Goal: Task Accomplishment & Management: Manage account settings

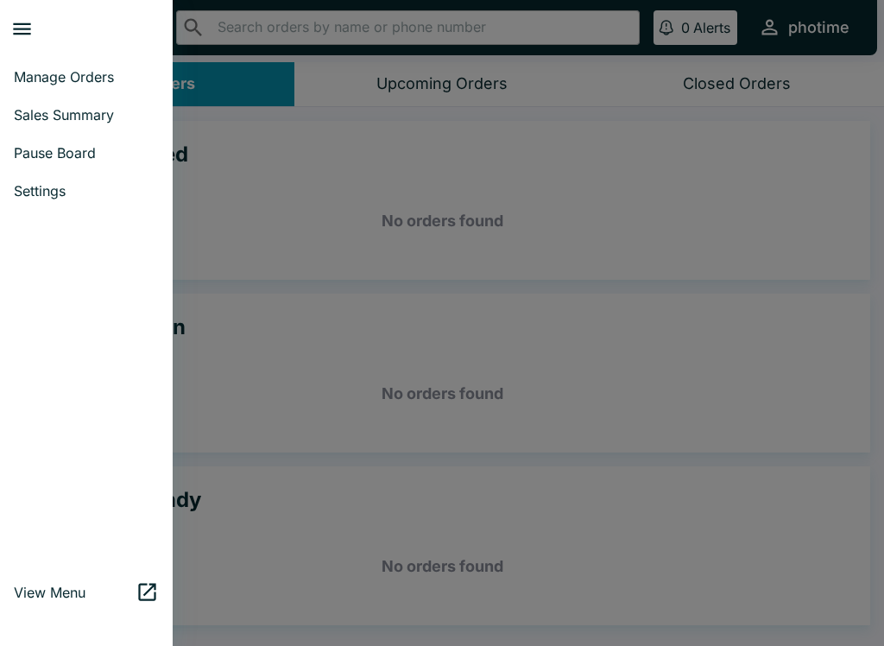
click at [39, 142] on link "Pause Board" at bounding box center [86, 153] width 173 height 38
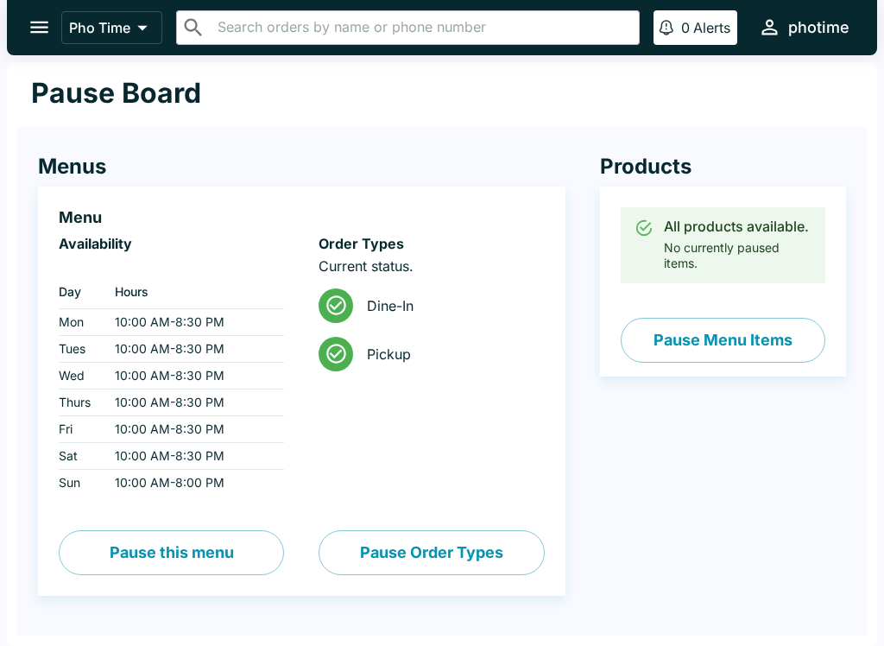
click at [317, 286] on div "Order Types Current status. Dine-In Pickup Pause Order Types" at bounding box center [414, 387] width 260 height 375
click at [331, 349] on icon at bounding box center [336, 353] width 23 height 23
click at [754, 338] on button "Pause Menu Items" at bounding box center [723, 340] width 205 height 45
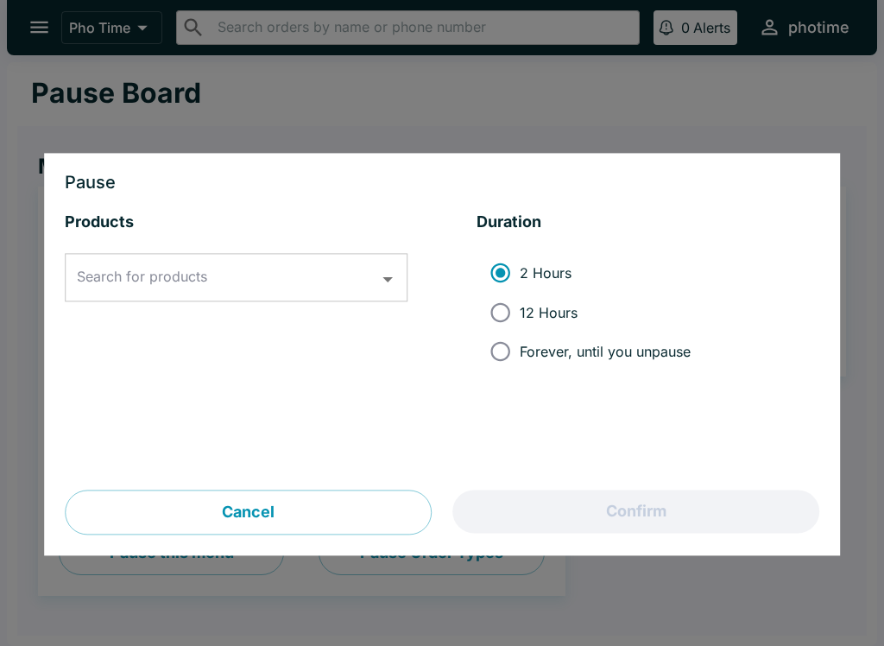
click at [599, 349] on span "Forever, until you unpause" at bounding box center [605, 351] width 171 height 17
click at [520, 349] on input "Forever, until you unpause" at bounding box center [500, 351] width 39 height 39
radio input "true"
click at [685, 495] on div "Cancel Confirm" at bounding box center [442, 512] width 755 height 45
click at [686, 504] on div "Cancel Confirm" at bounding box center [442, 512] width 755 height 45
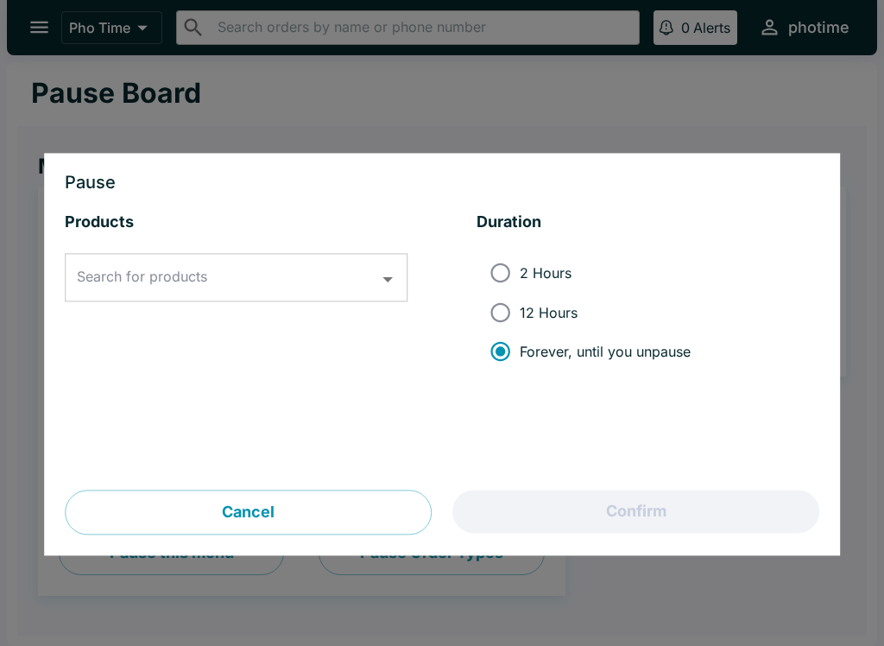
click at [652, 355] on span "Forever, until you unpause" at bounding box center [605, 351] width 171 height 17
click at [520, 355] on input "Forever, until you unpause" at bounding box center [500, 351] width 39 height 39
click at [651, 499] on div "Cancel Confirm" at bounding box center [442, 512] width 755 height 45
click at [519, 307] on input "12 Hours" at bounding box center [500, 312] width 39 height 39
radio input "true"
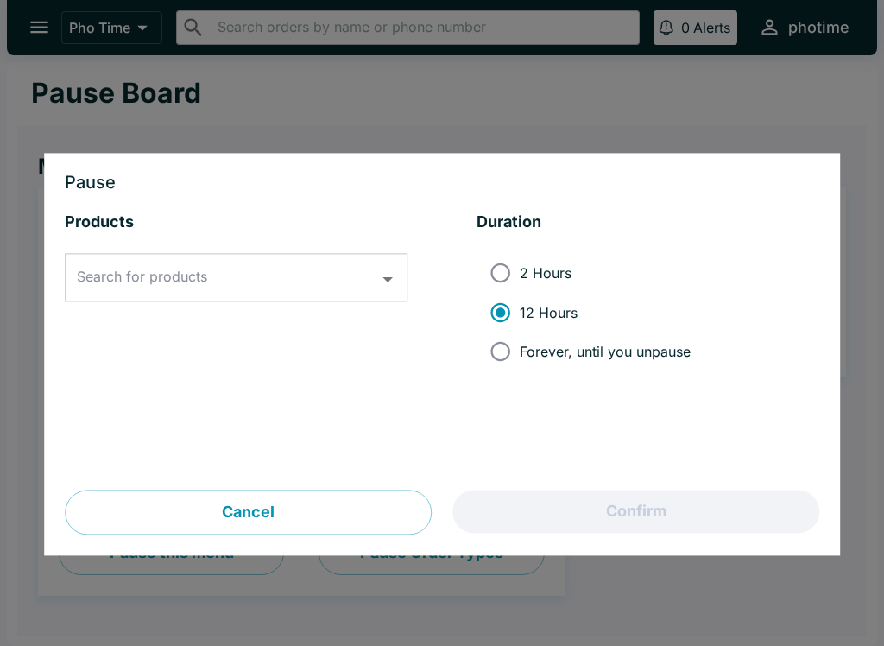
click at [678, 505] on div "Cancel Confirm" at bounding box center [442, 512] width 755 height 45
click at [386, 278] on icon "Open" at bounding box center [387, 279] width 9 height 5
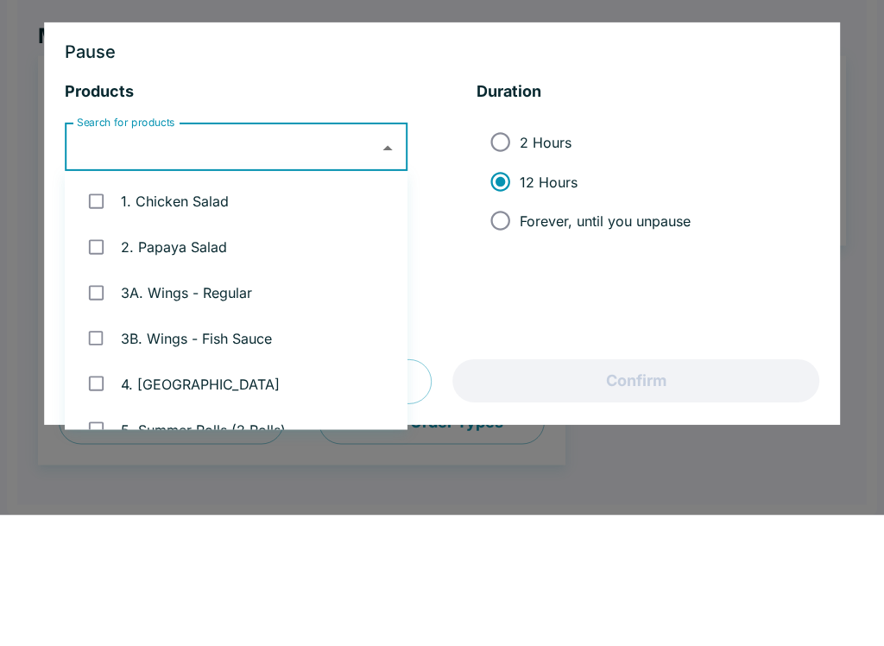
click at [668, 293] on label "12 Hours" at bounding box center [586, 312] width 210 height 39
click at [520, 293] on input "12 Hours" at bounding box center [500, 312] width 39 height 39
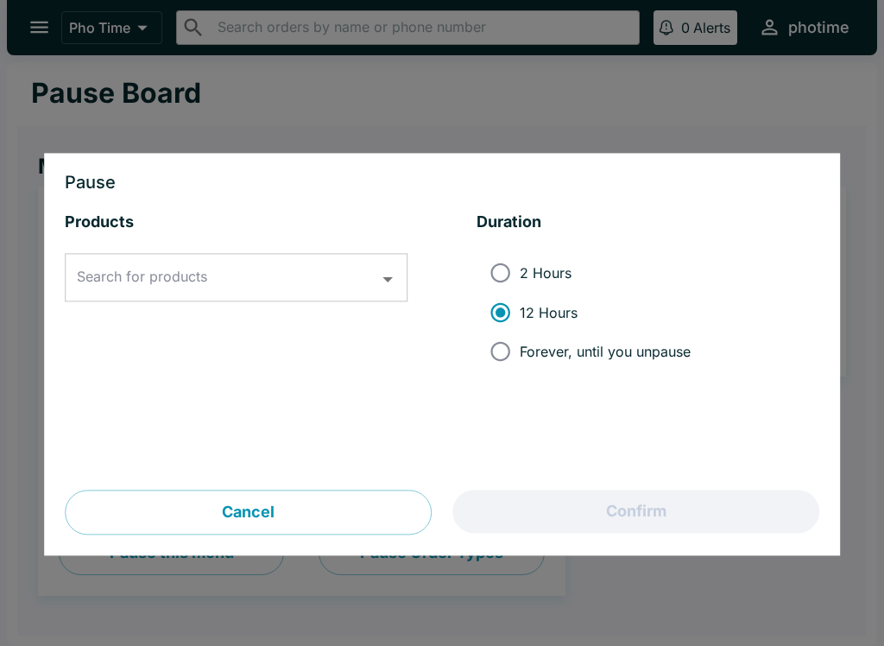
click at [824, 617] on div at bounding box center [442, 323] width 884 height 646
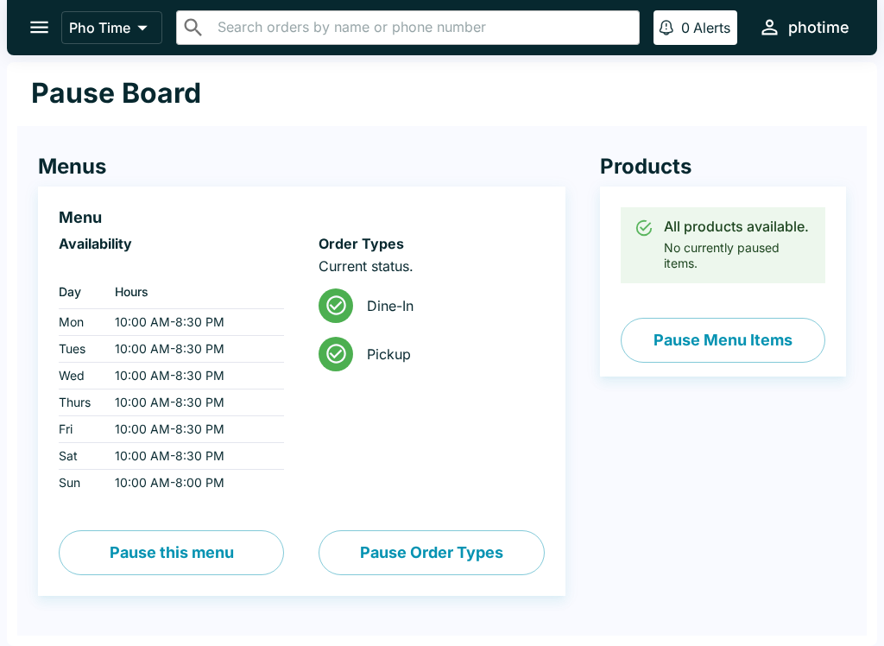
click at [234, 531] on button "Pause this menu" at bounding box center [171, 552] width 225 height 45
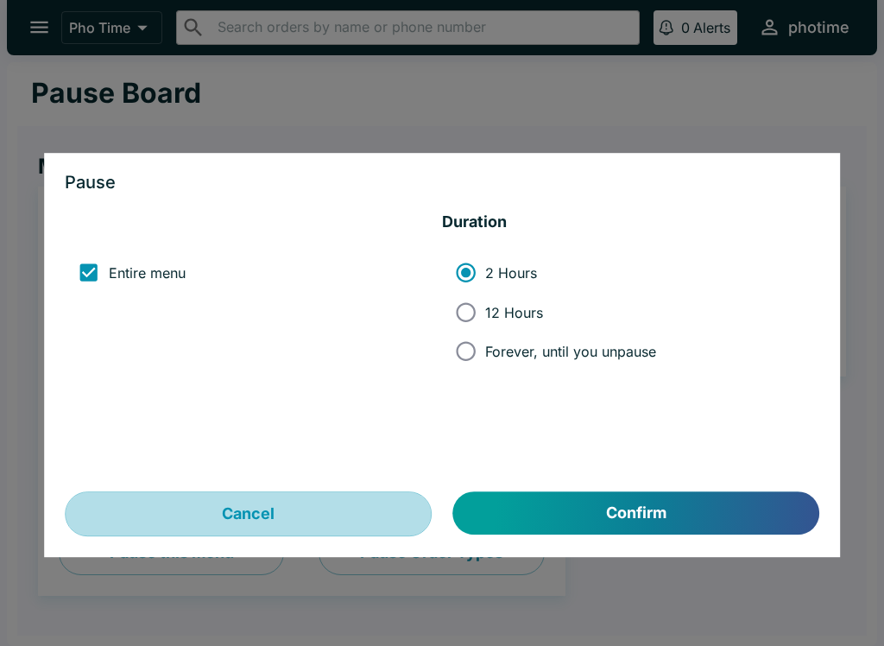
click at [231, 512] on button "Cancel" at bounding box center [248, 514] width 367 height 45
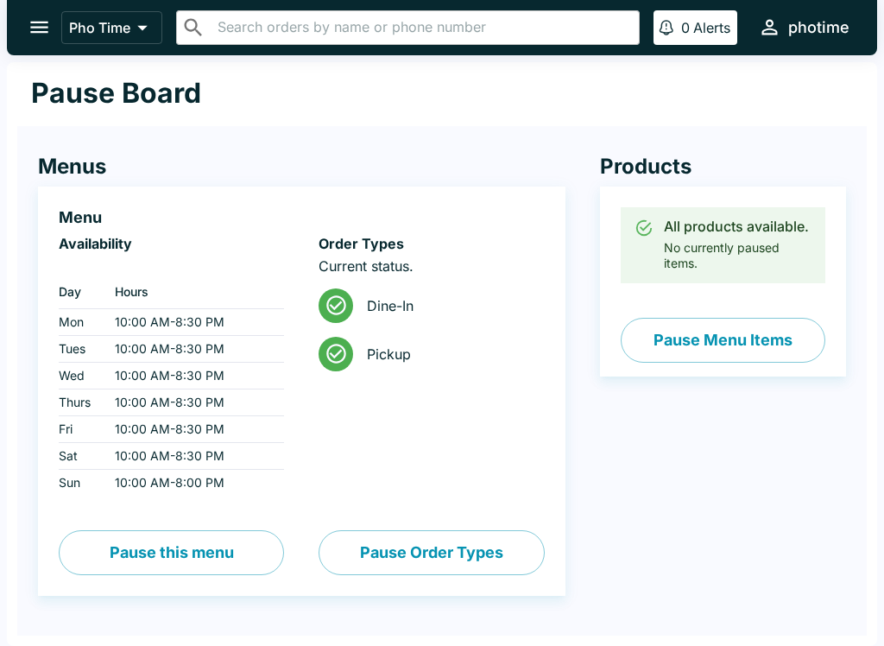
click at [342, 302] on icon at bounding box center [336, 305] width 23 height 23
click at [331, 333] on li "Pickup" at bounding box center [431, 354] width 225 height 48
click at [502, 552] on button "Pause Order Types" at bounding box center [431, 552] width 225 height 45
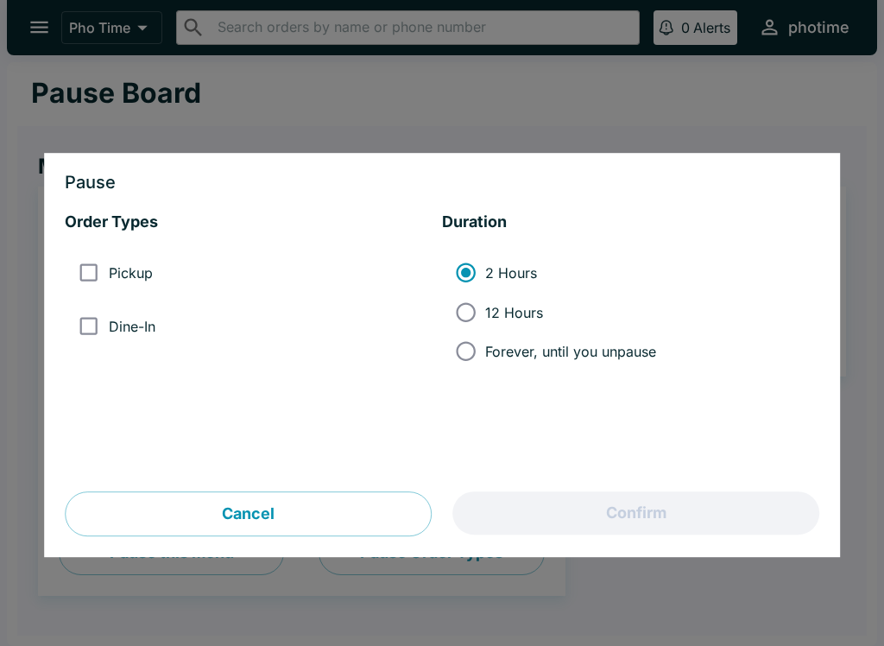
click at [89, 261] on input "Pickup" at bounding box center [88, 273] width 39 height 39
checkbox input "true"
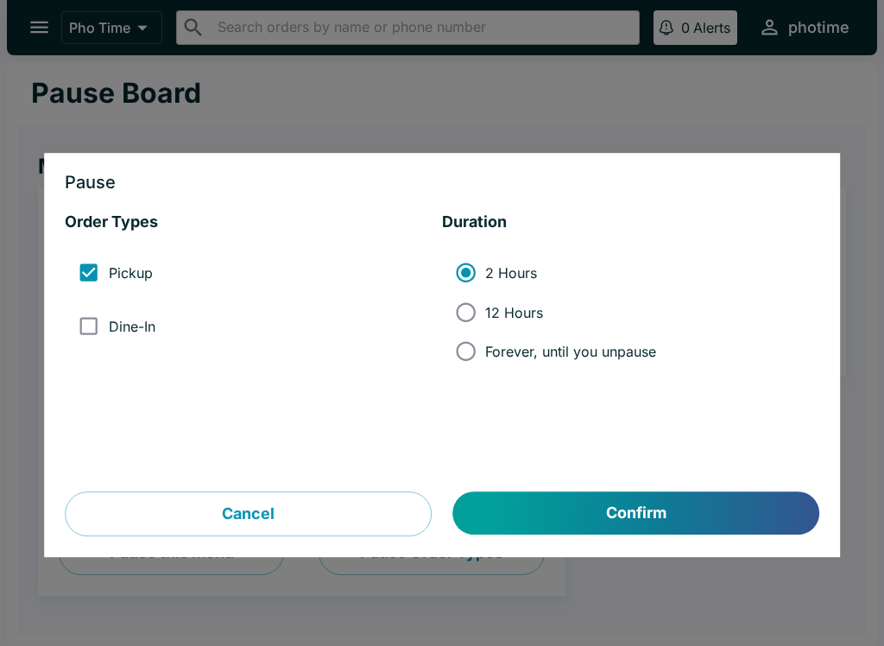
click at [84, 318] on input "Dine-In" at bounding box center [88, 326] width 39 height 39
checkbox input "true"
click at [484, 351] on input "Forever, until you unpause" at bounding box center [465, 351] width 39 height 39
radio input "true"
click at [644, 514] on button "Confirm" at bounding box center [636, 513] width 366 height 43
